Goal: Task Accomplishment & Management: Manage account settings

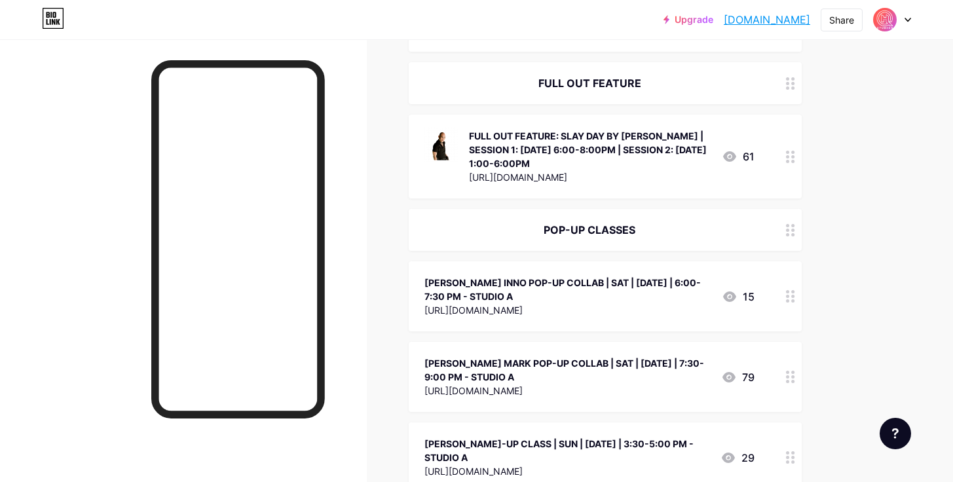
scroll to position [286, 0]
click at [786, 297] on icon at bounding box center [790, 295] width 9 height 12
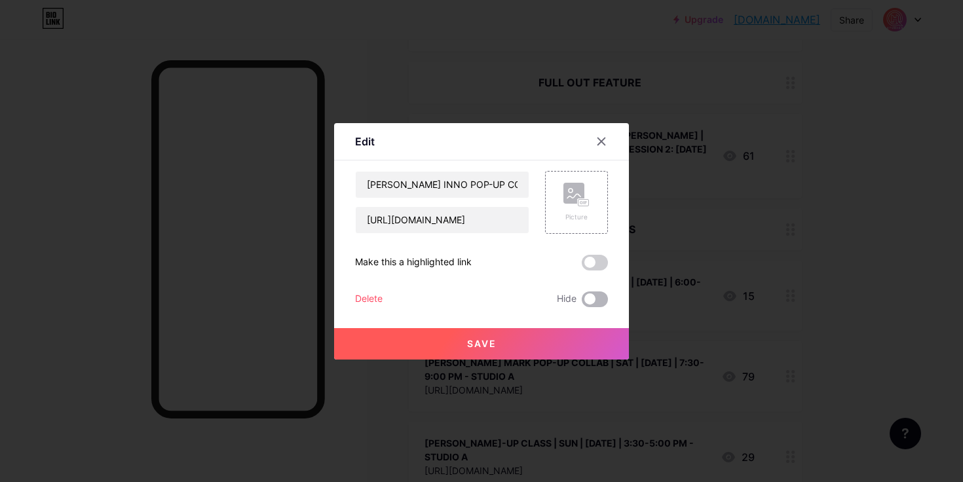
click at [582, 299] on span at bounding box center [595, 299] width 26 height 16
click at [582, 303] on input "checkbox" at bounding box center [582, 303] width 0 height 0
click at [558, 343] on button "Save" at bounding box center [481, 343] width 295 height 31
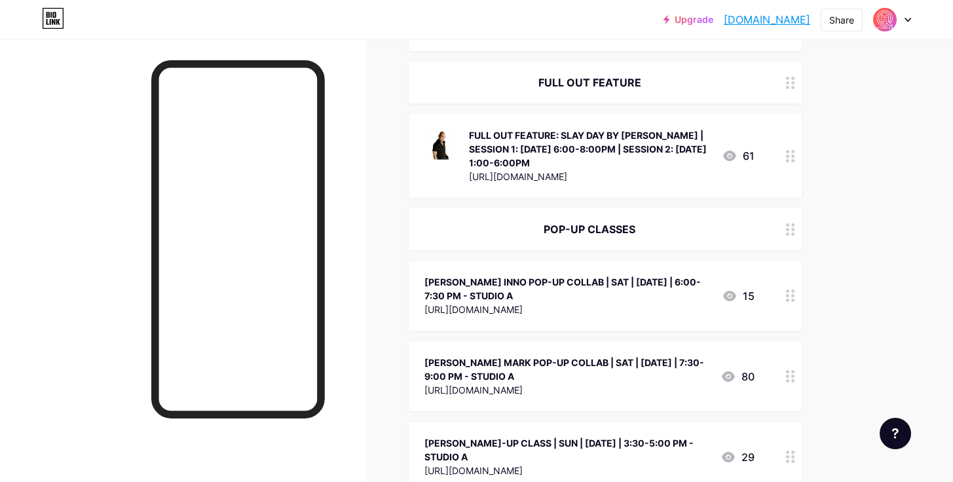
click at [798, 374] on div at bounding box center [790, 376] width 22 height 70
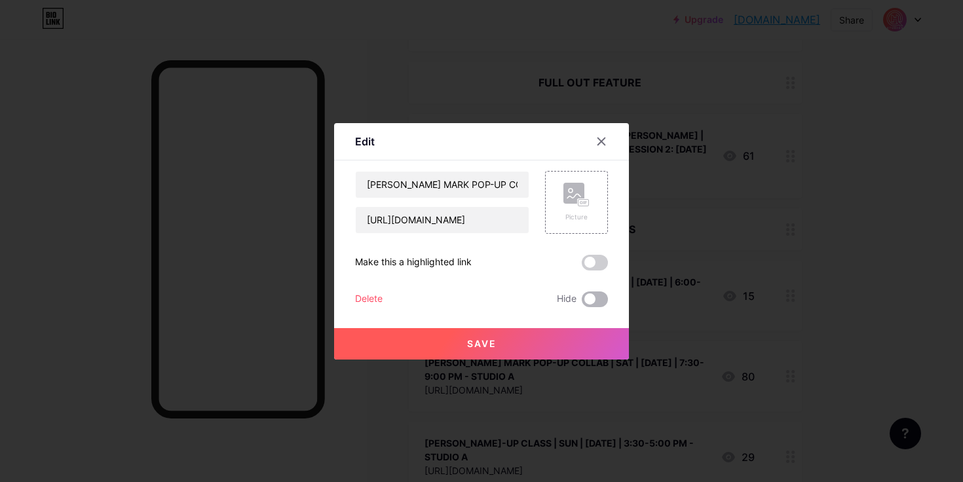
click at [591, 301] on span at bounding box center [595, 299] width 26 height 16
click at [582, 303] on input "checkbox" at bounding box center [582, 303] width 0 height 0
click at [558, 338] on button "Save" at bounding box center [481, 343] width 295 height 31
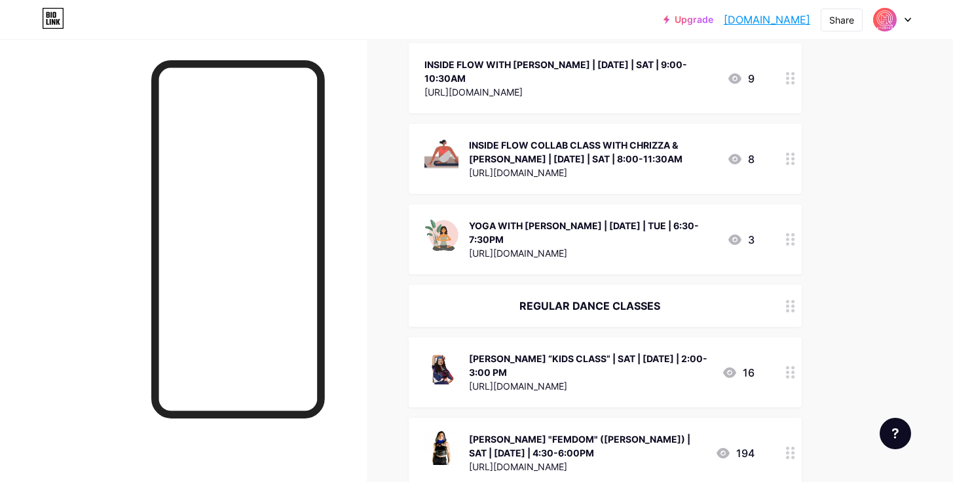
scroll to position [1371, 0]
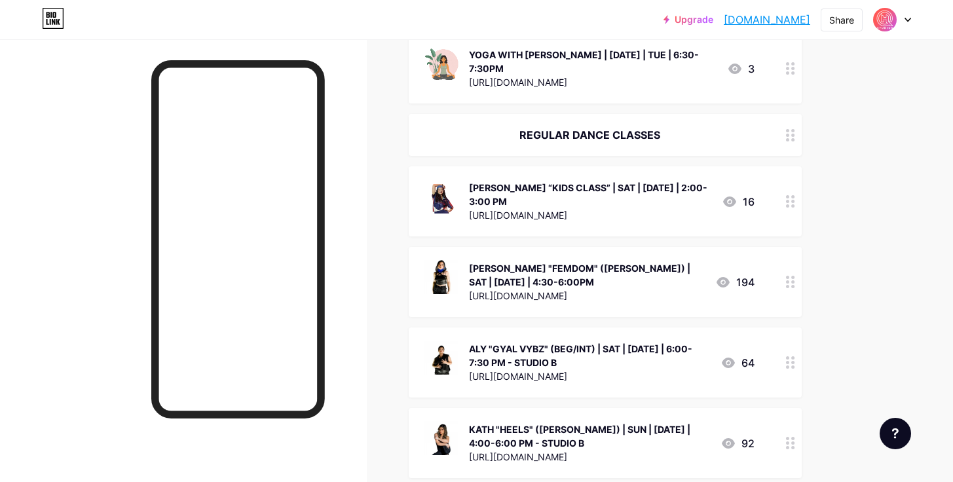
click at [778, 177] on div "[PERSON_NAME] “KIDS CLASS” | SAT | [DATE] | 2:00-3:00 PM [URL][DOMAIN_NAME] 16" at bounding box center [605, 201] width 393 height 70
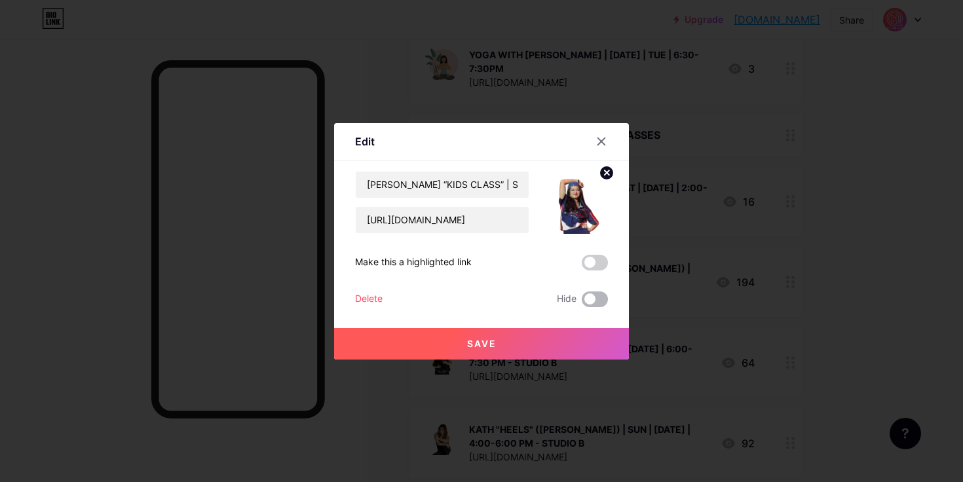
click at [602, 299] on span at bounding box center [595, 299] width 26 height 16
click at [582, 303] on input "checkbox" at bounding box center [582, 303] width 0 height 0
click at [538, 340] on button "Save" at bounding box center [481, 343] width 295 height 31
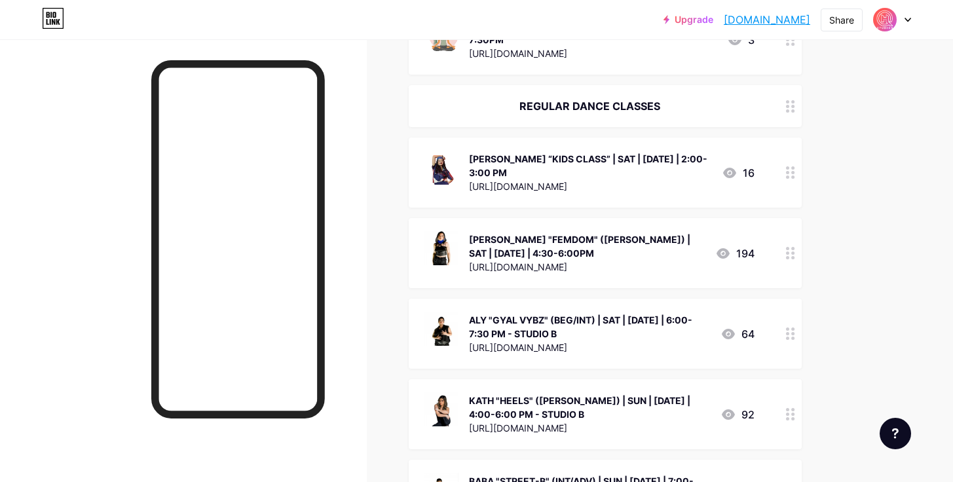
scroll to position [1428, 0]
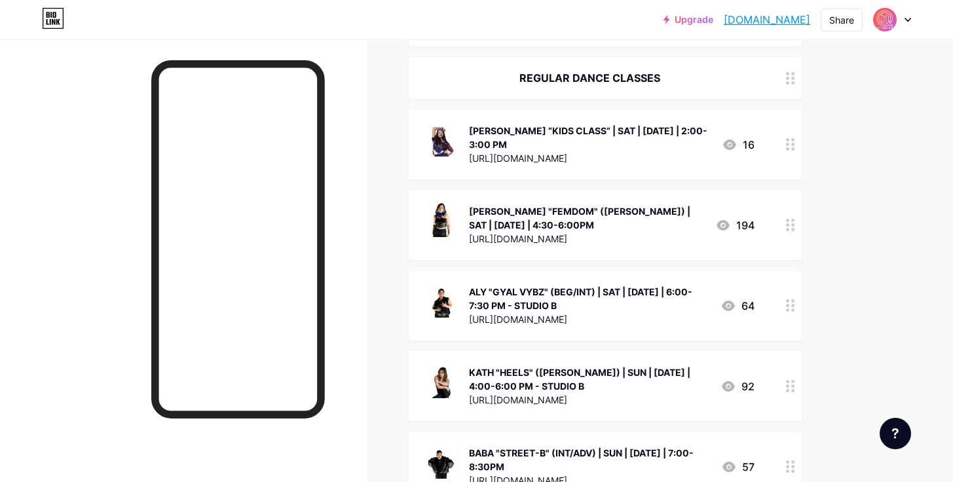
click at [794, 219] on icon at bounding box center [790, 225] width 9 height 12
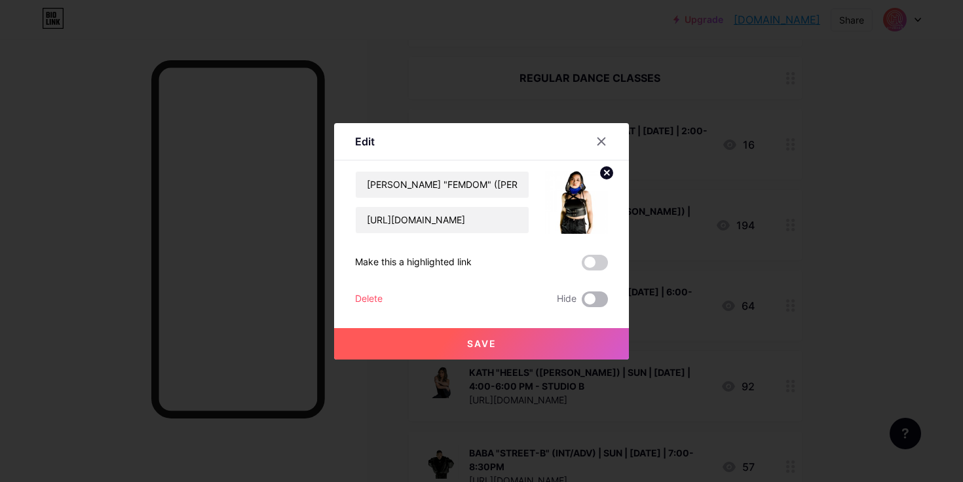
click at [593, 305] on span at bounding box center [595, 299] width 26 height 16
click at [582, 303] on input "checkbox" at bounding box center [582, 303] width 0 height 0
click at [566, 332] on button "Save" at bounding box center [481, 343] width 295 height 31
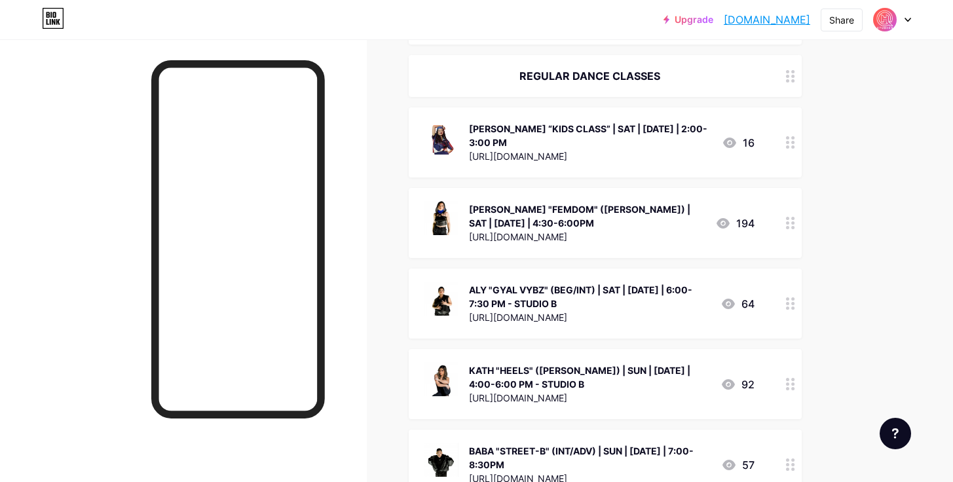
scroll to position [1431, 0]
click at [787, 297] on icon at bounding box center [790, 303] width 9 height 12
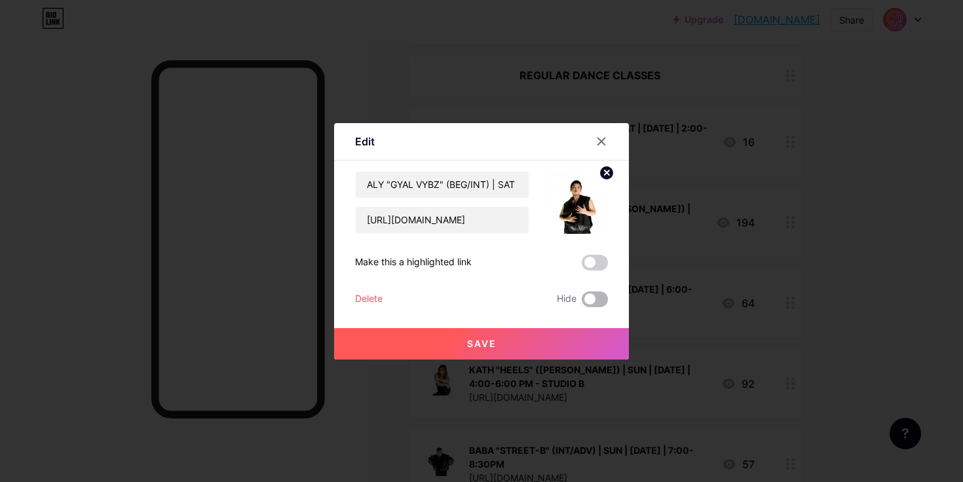
click at [591, 302] on span at bounding box center [595, 299] width 26 height 16
click at [582, 303] on input "checkbox" at bounding box center [582, 303] width 0 height 0
click at [565, 331] on button "Save" at bounding box center [481, 343] width 295 height 31
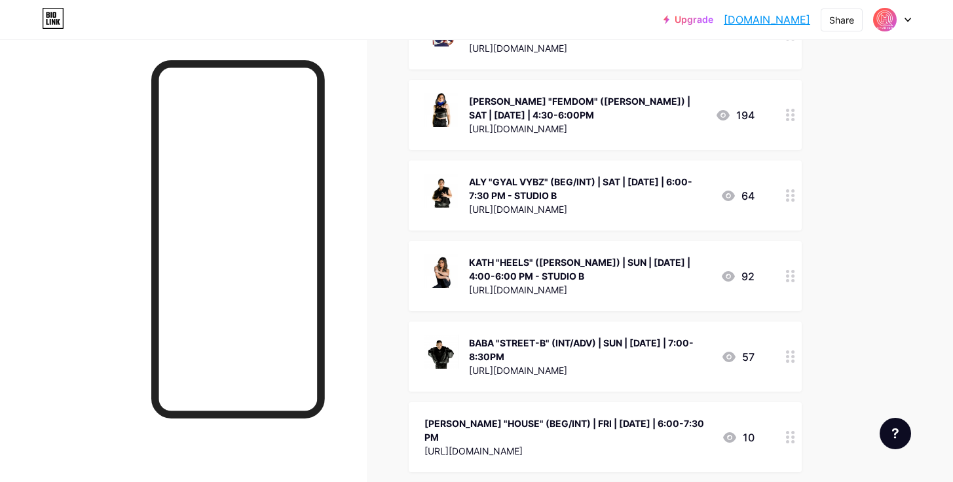
scroll to position [1538, 0]
click at [787, 270] on circle at bounding box center [787, 271] width 3 height 3
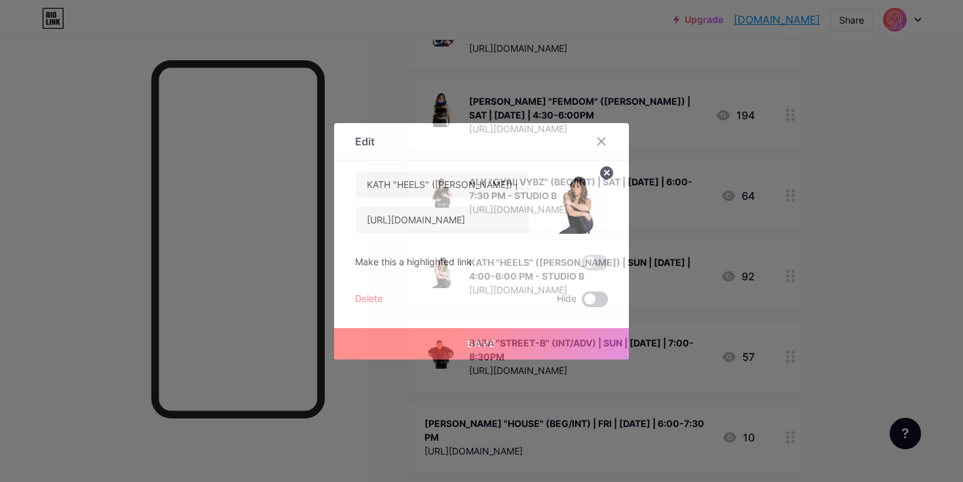
click at [585, 298] on span at bounding box center [595, 299] width 26 height 16
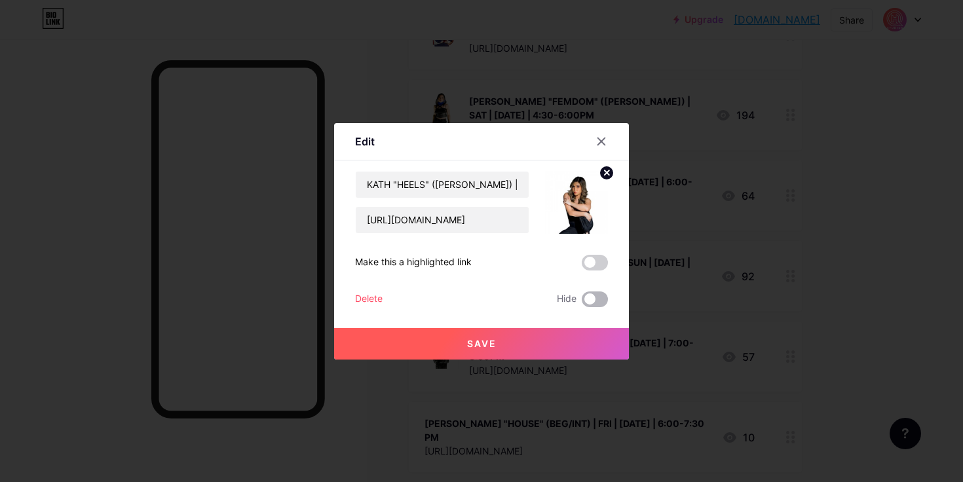
click at [582, 303] on input "checkbox" at bounding box center [582, 303] width 0 height 0
click at [527, 339] on button "Save" at bounding box center [481, 343] width 295 height 31
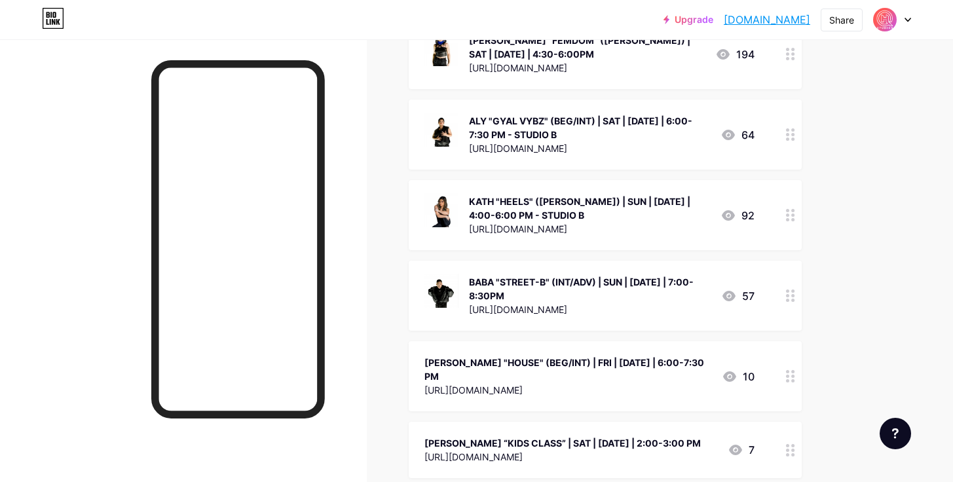
scroll to position [1600, 0]
